Goal: Transaction & Acquisition: Purchase product/service

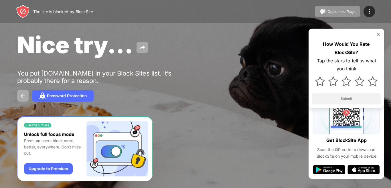
click at [69, 88] on div "Nice try... You put roblox.com in your Block Sites list. It’s probably there fo…" at bounding box center [195, 66] width 391 height 133
click at [69, 95] on div "Password Protection" at bounding box center [67, 96] width 40 height 5
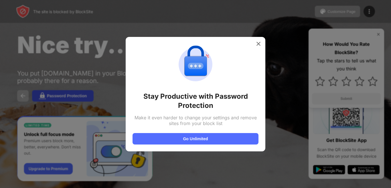
click at [69, 95] on div at bounding box center [195, 94] width 391 height 188
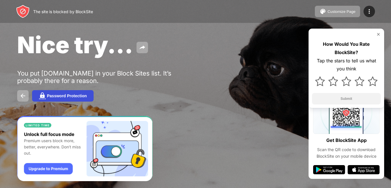
click at [69, 95] on div "Password Protection" at bounding box center [67, 96] width 40 height 5
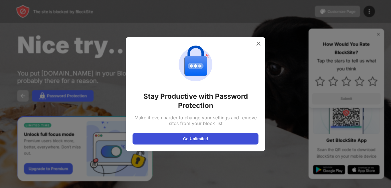
click at [174, 137] on button "Go Unlimited" at bounding box center [196, 138] width 126 height 11
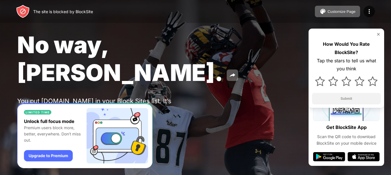
drag, startPoint x: 377, startPoint y: 32, endPoint x: 375, endPoint y: 34, distance: 3.1
click at [378, 33] on img at bounding box center [378, 34] width 5 height 5
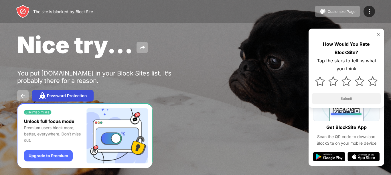
click at [54, 99] on button "Password Protection" at bounding box center [63, 95] width 62 height 11
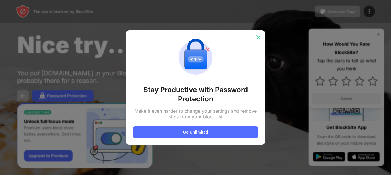
click at [260, 36] on img at bounding box center [259, 37] width 6 height 6
